Goal: Use online tool/utility: Utilize a website feature to perform a specific function

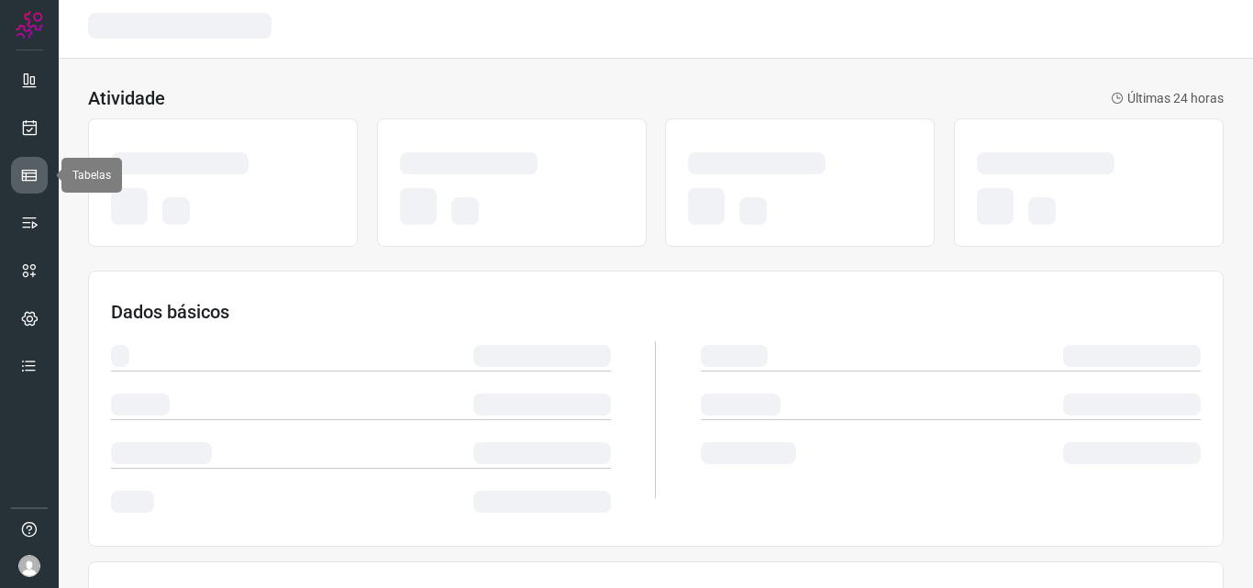
click at [40, 161] on link at bounding box center [29, 175] width 37 height 37
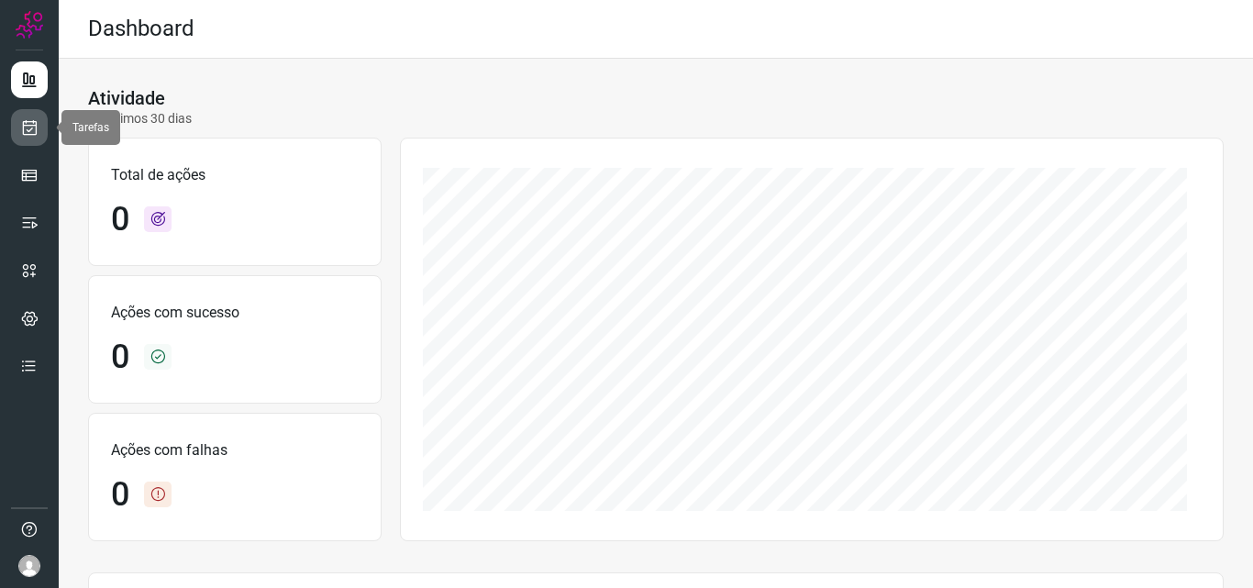
click at [26, 140] on link at bounding box center [29, 127] width 37 height 37
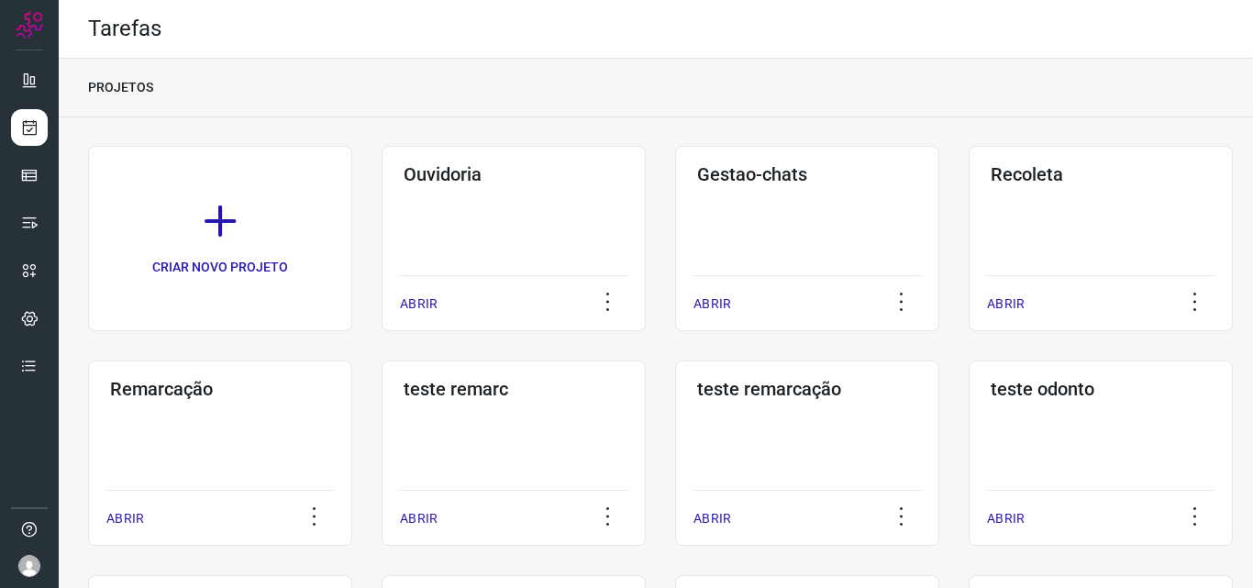
click at [197, 476] on div "Remarcação ABRIR" at bounding box center [220, 452] width 264 height 185
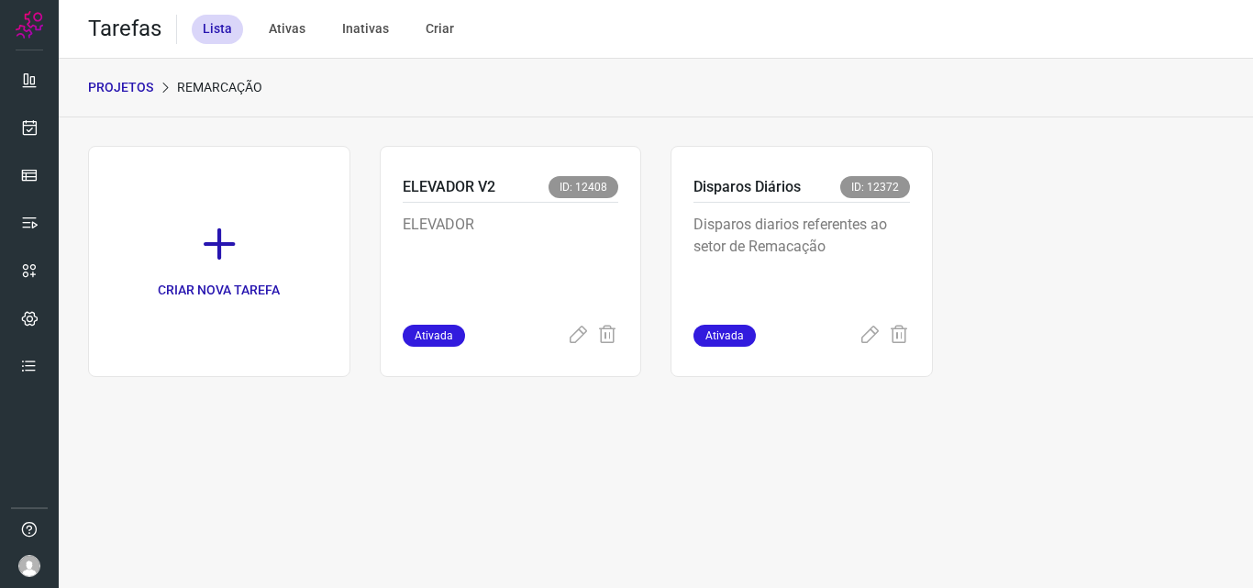
click at [849, 269] on p "Disparos diarios referentes ao setor de Remacação" at bounding box center [801, 260] width 216 height 92
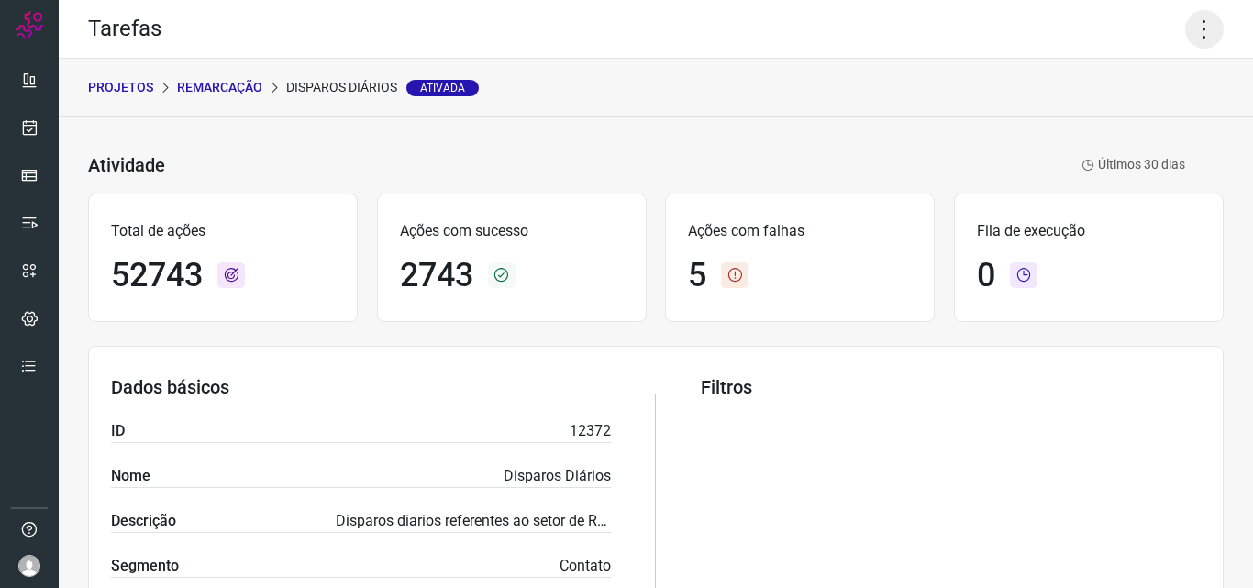
click at [1188, 17] on icon at bounding box center [1204, 29] width 39 height 39
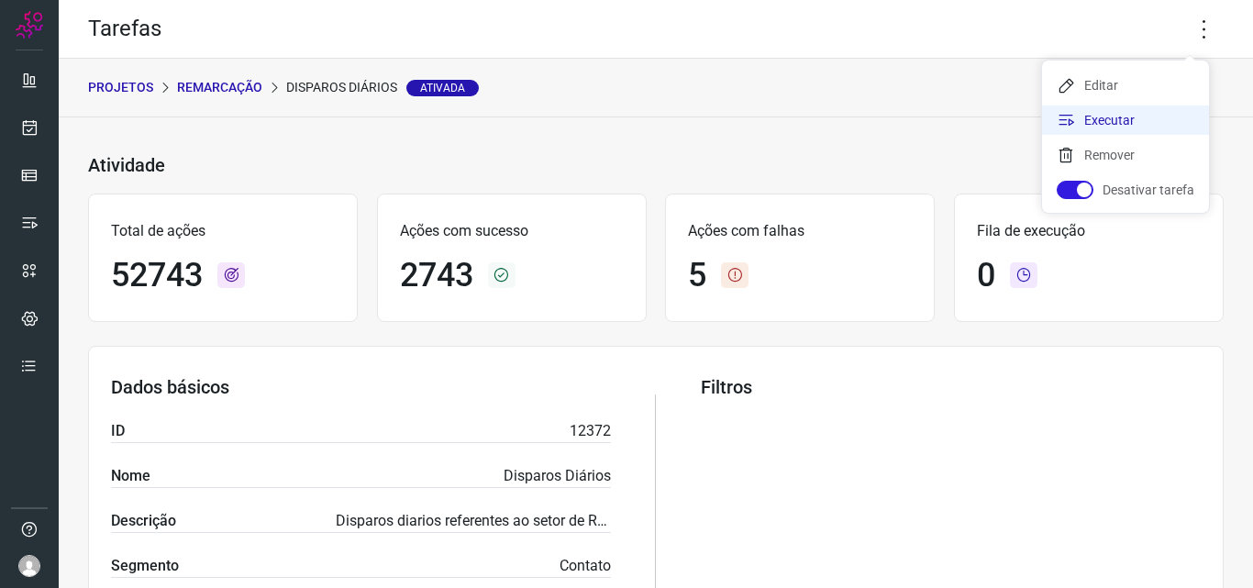
click at [1123, 123] on li "Executar" at bounding box center [1125, 119] width 167 height 29
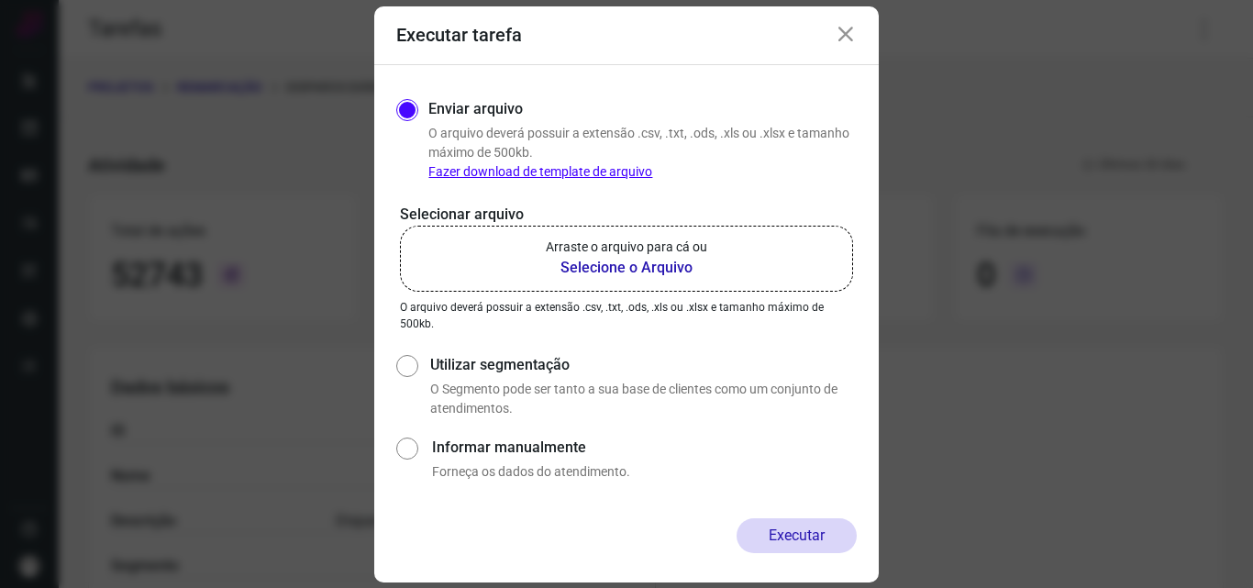
click at [750, 254] on label "Arraste o arquivo para cá ou Selecione o Arquivo" at bounding box center [626, 259] width 453 height 66
click at [0, 0] on input "Arraste o arquivo para cá ou Selecione o Arquivo" at bounding box center [0, 0] width 0 height 0
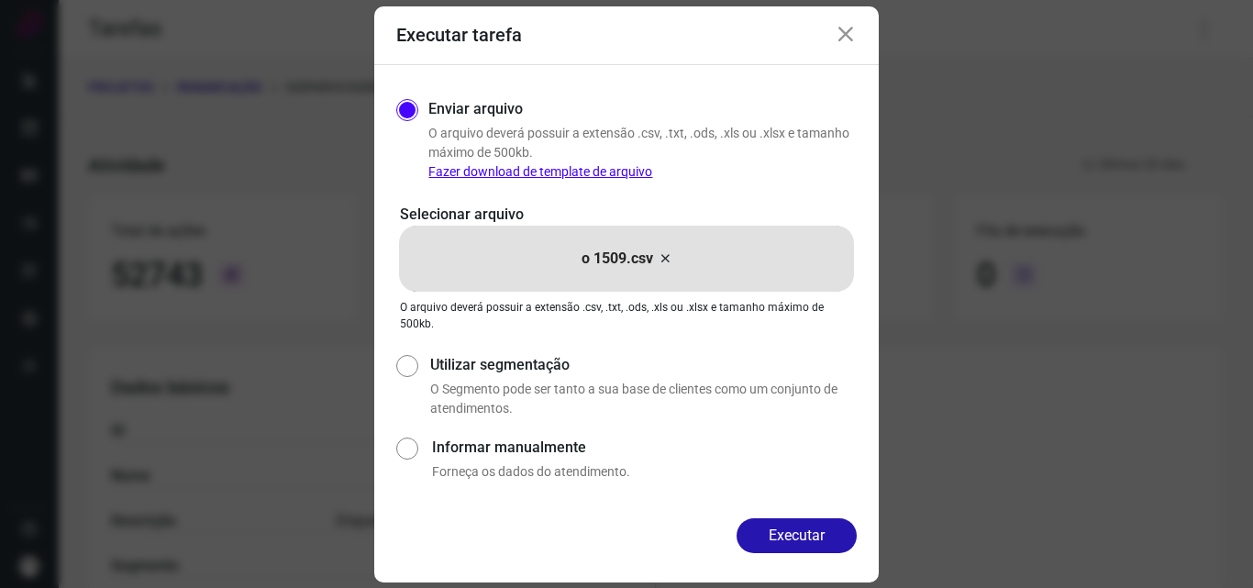
click at [803, 554] on div "Executar" at bounding box center [626, 550] width 504 height 64
click at [810, 540] on button "Executar" at bounding box center [796, 535] width 120 height 35
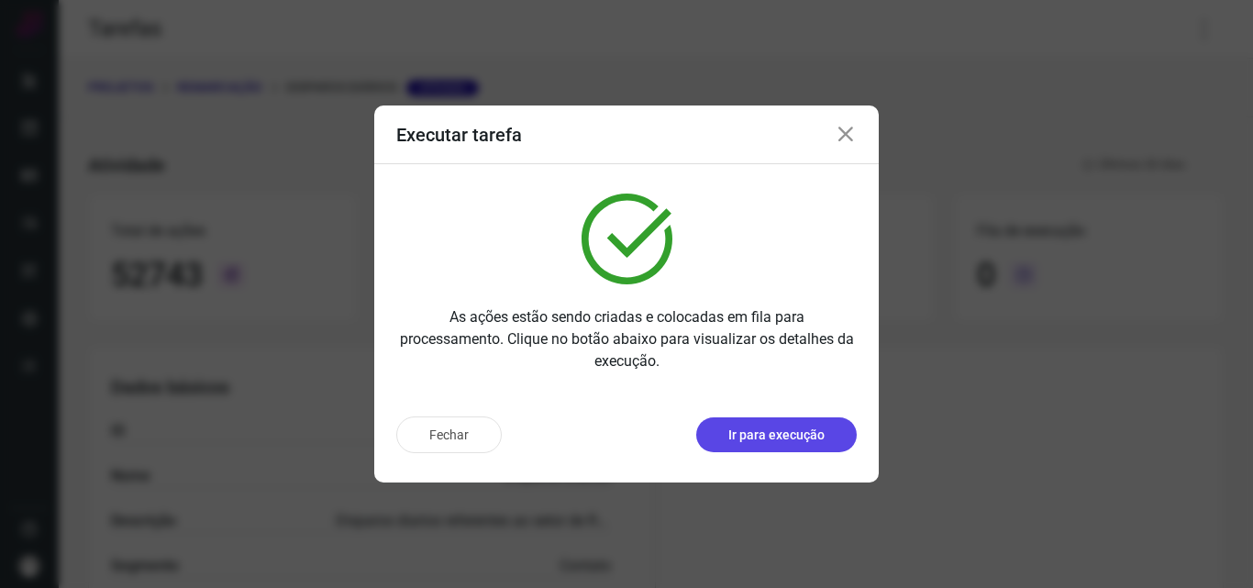
click at [800, 424] on button "Ir para execução" at bounding box center [776, 434] width 160 height 35
